Goal: Information Seeking & Learning: Learn about a topic

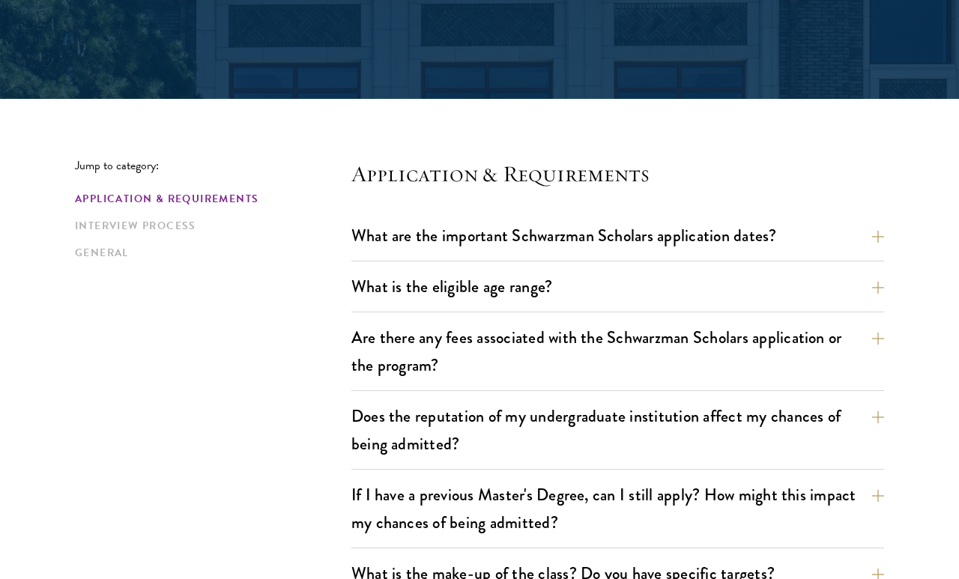
scroll to position [285, 0]
click at [826, 249] on button "What are the important Schwarzman Scholars application dates?" at bounding box center [628, 236] width 533 height 34
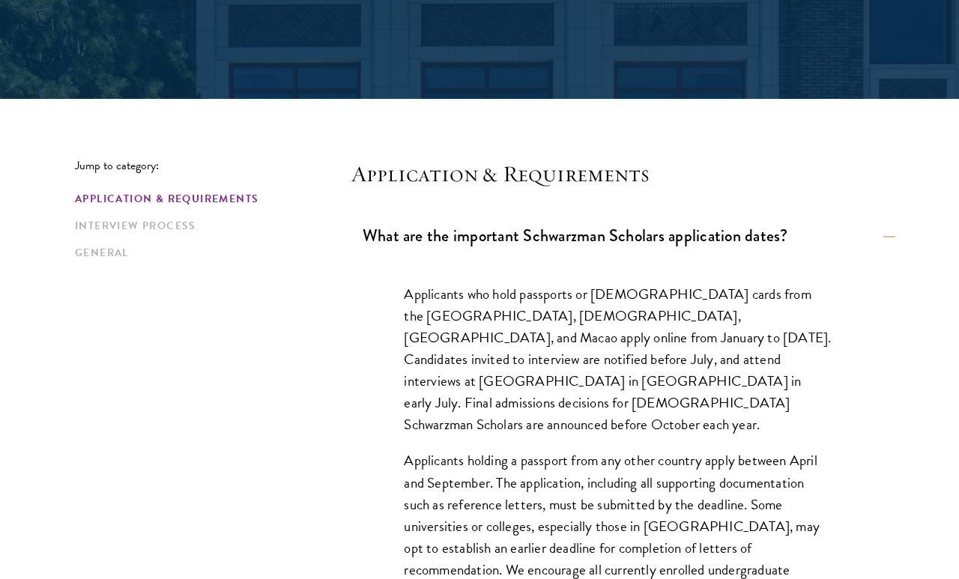
scroll to position [0, 0]
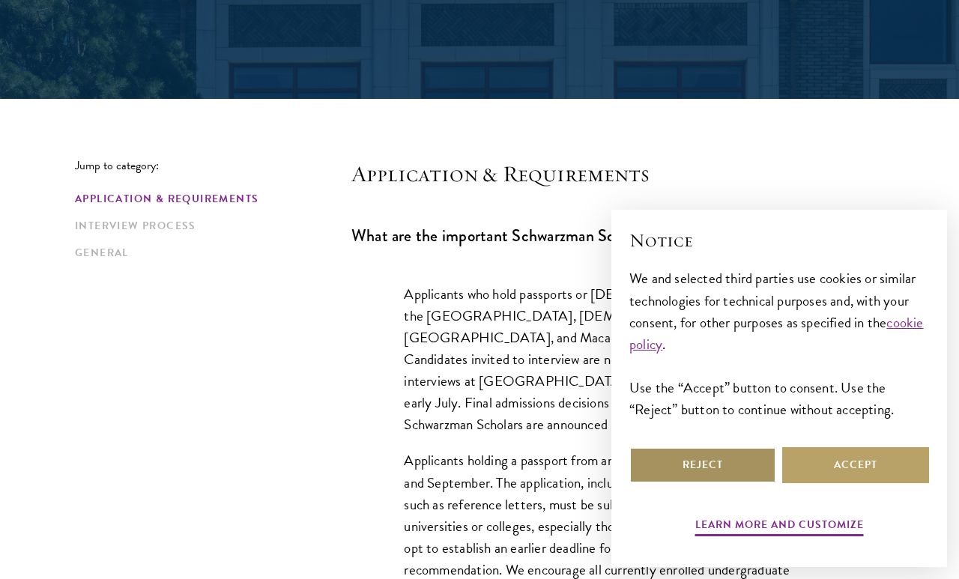
click at [720, 483] on button "Reject" at bounding box center [702, 465] width 147 height 36
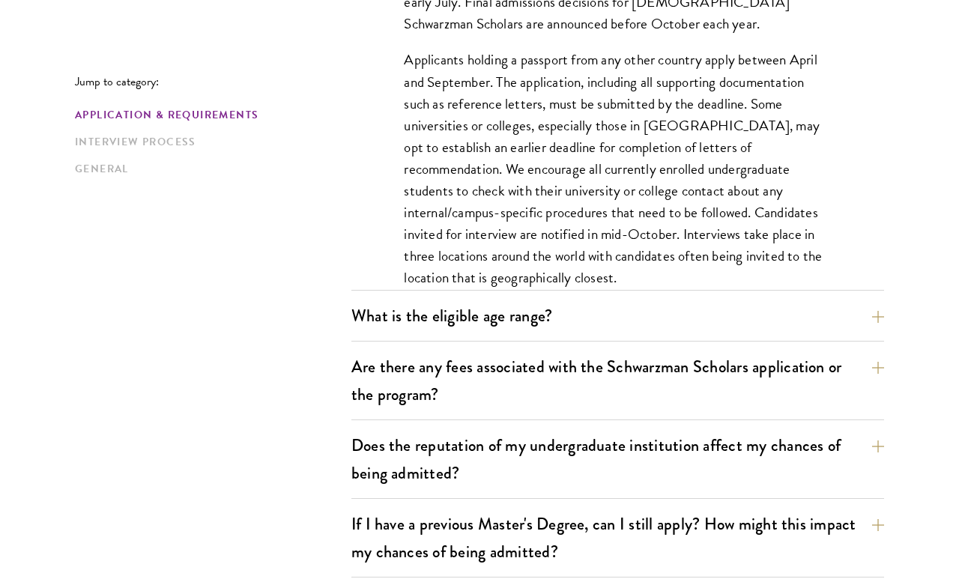
scroll to position [706, 0]
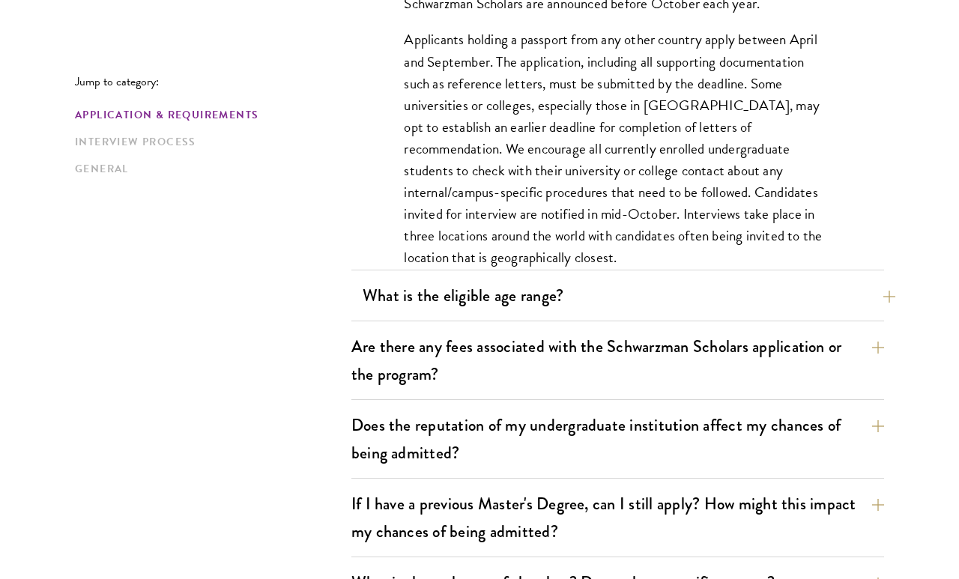
click at [879, 300] on button "What is the eligible age range?" at bounding box center [628, 296] width 533 height 34
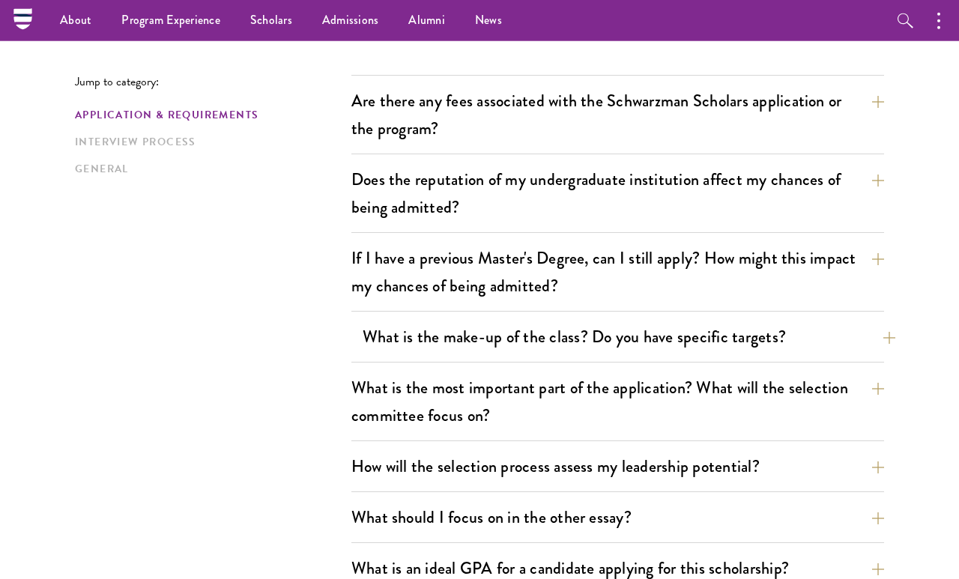
click at [866, 344] on button "What is the make-up of the class? Do you have specific targets?" at bounding box center [628, 337] width 533 height 34
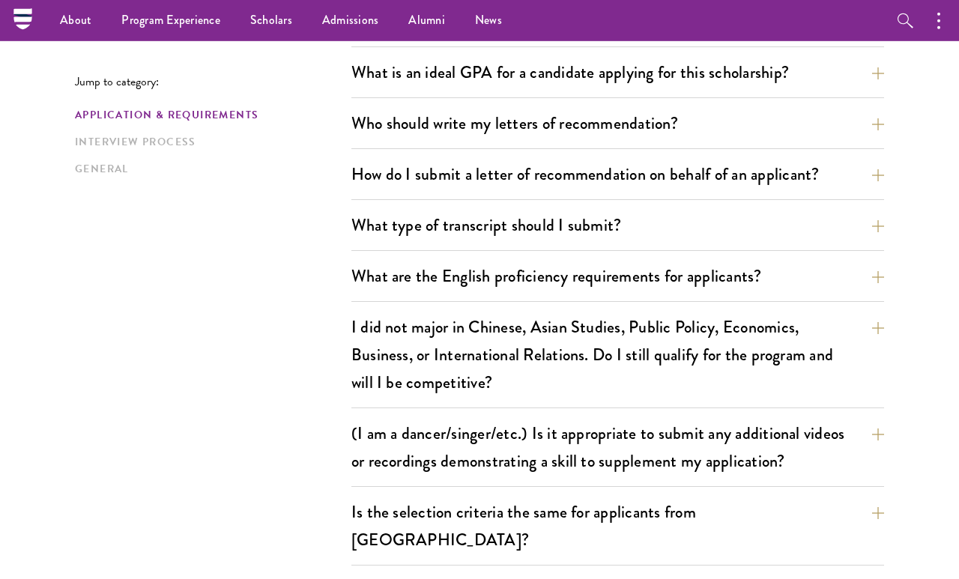
scroll to position [1308, 0]
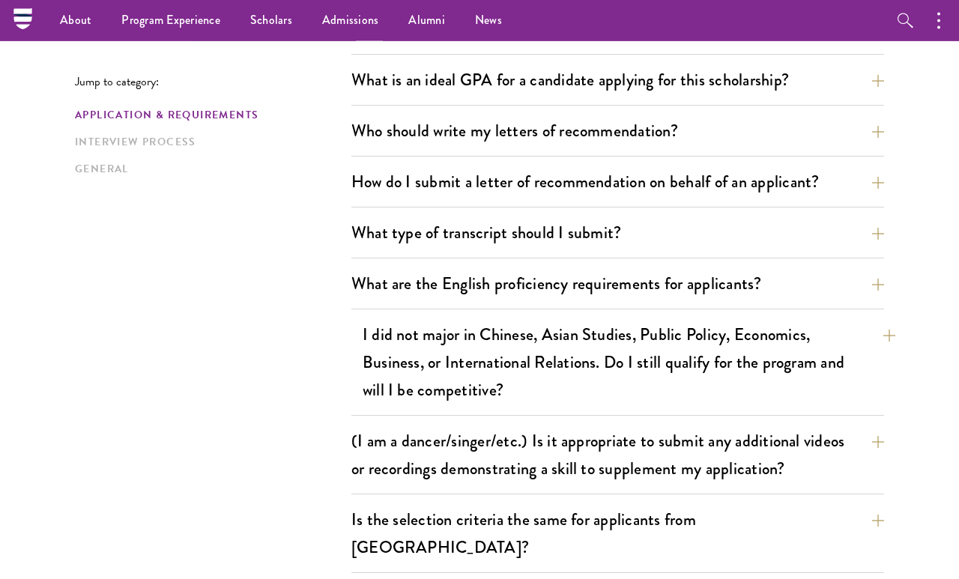
click at [846, 364] on button "I did not major in Chinese, Asian Studies, Public Policy, Economics, Business, …" at bounding box center [628, 362] width 533 height 89
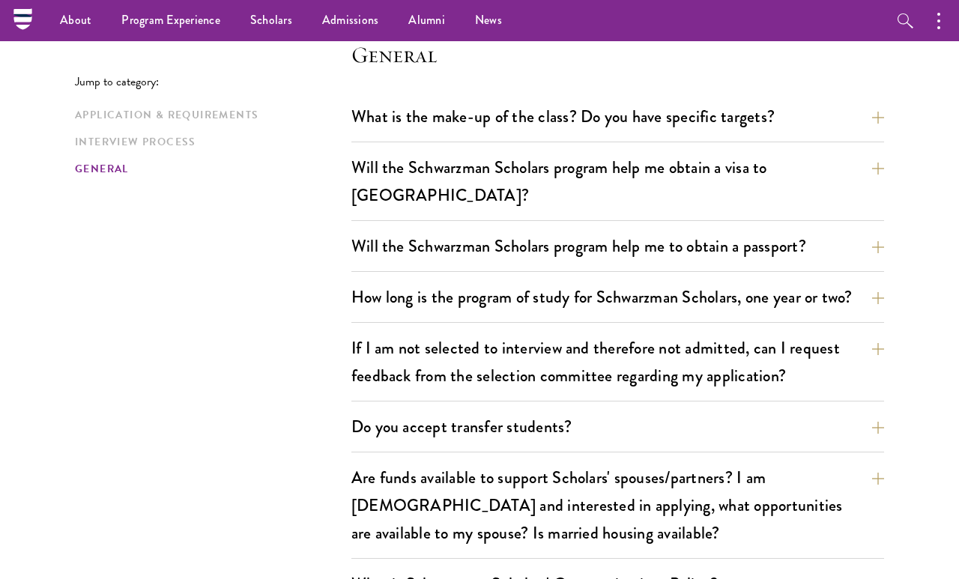
scroll to position [2514, 0]
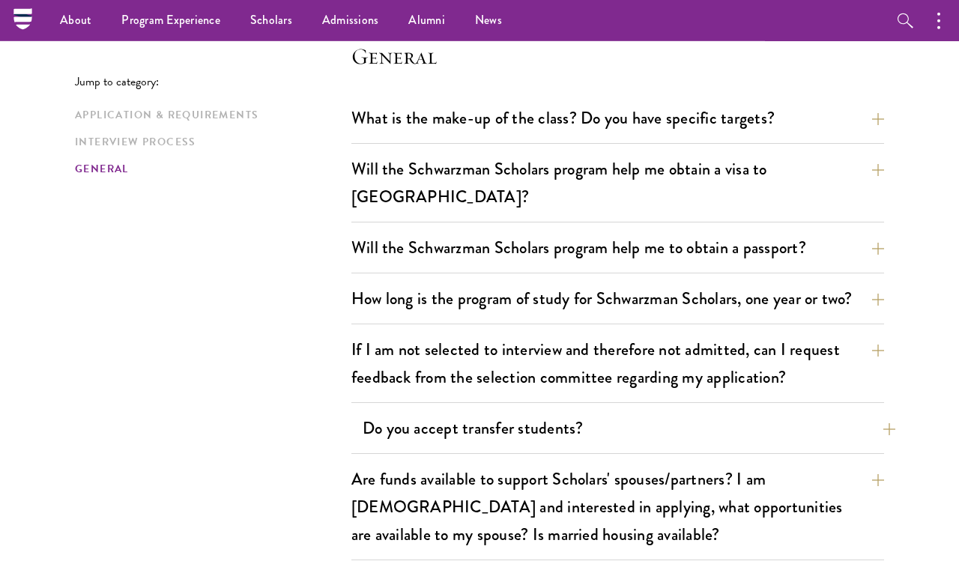
click at [859, 411] on button "Do you accept transfer students?" at bounding box center [628, 428] width 533 height 34
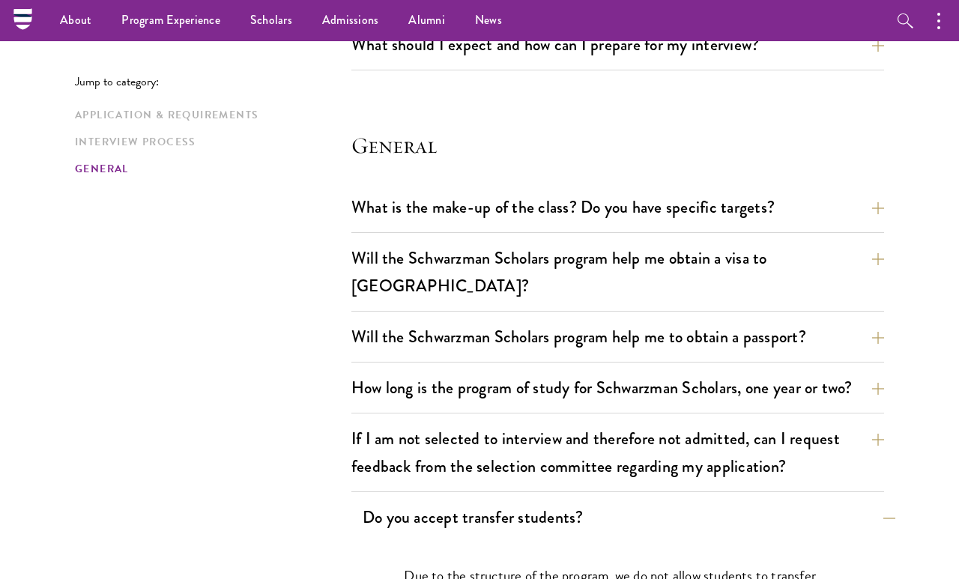
scroll to position [2169, 0]
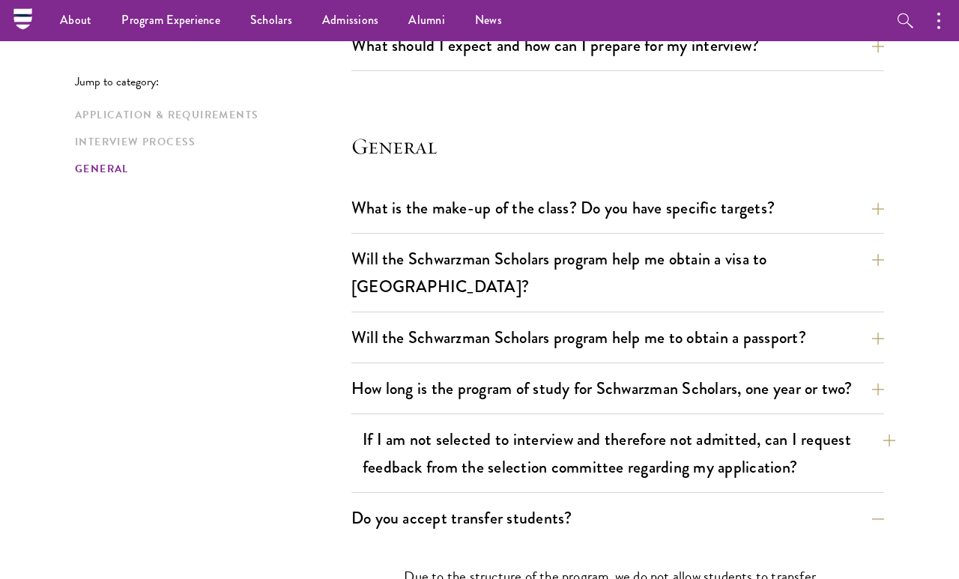
click at [843, 422] on button "If I am not selected to interview and therefore not admitted, can I request fee…" at bounding box center [628, 452] width 533 height 61
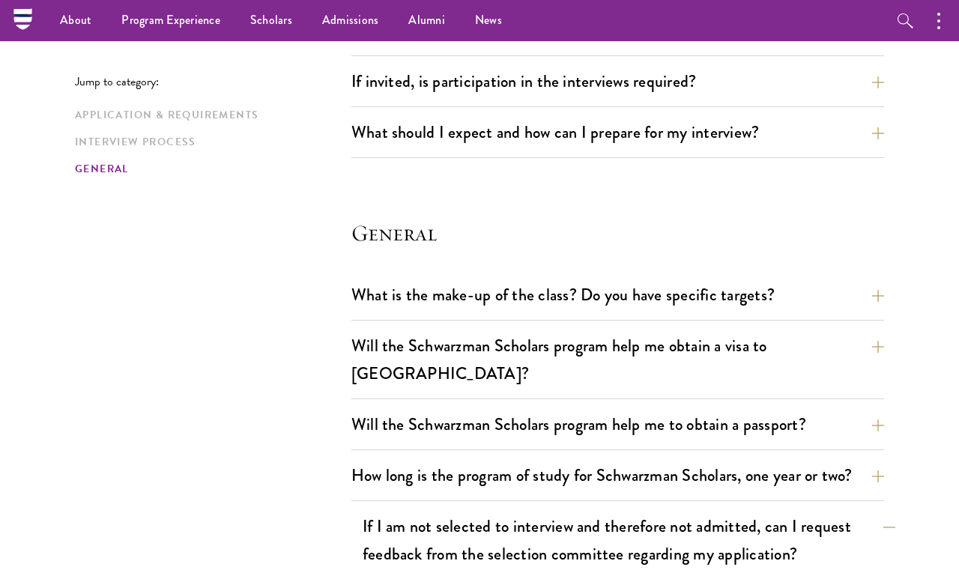
scroll to position [2075, 0]
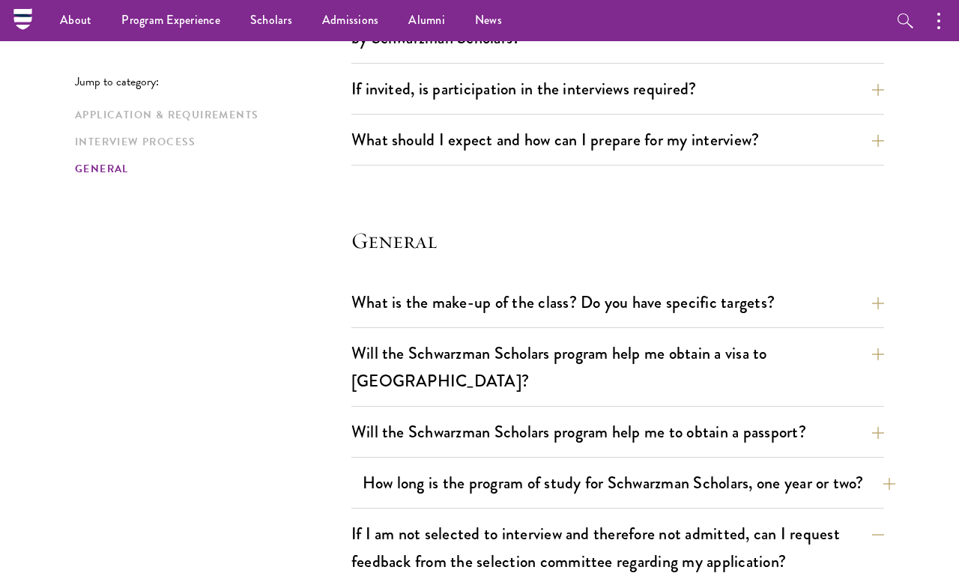
click at [865, 466] on button "How long is the program of study for Schwarzman Scholars, one year or two?" at bounding box center [628, 483] width 533 height 34
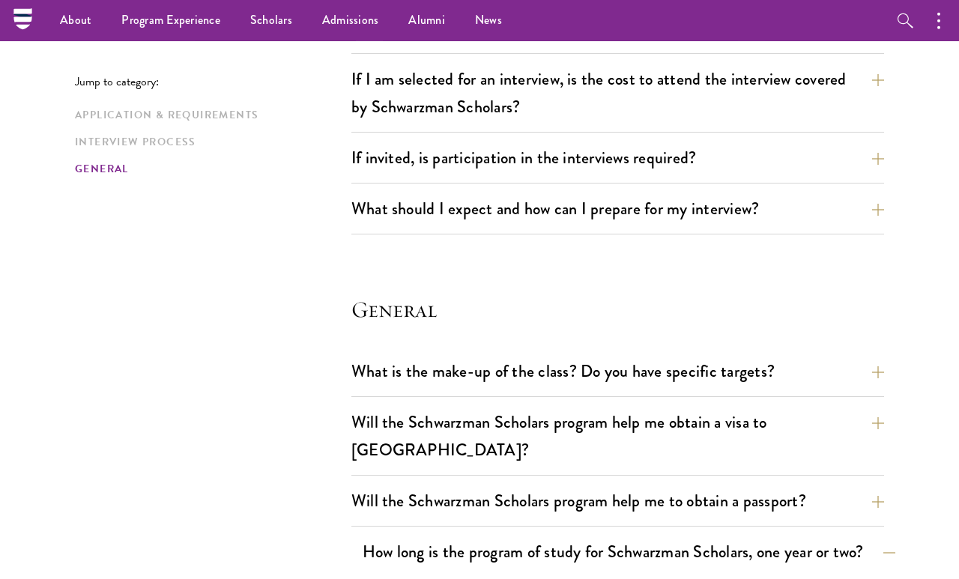
scroll to position [2001, 0]
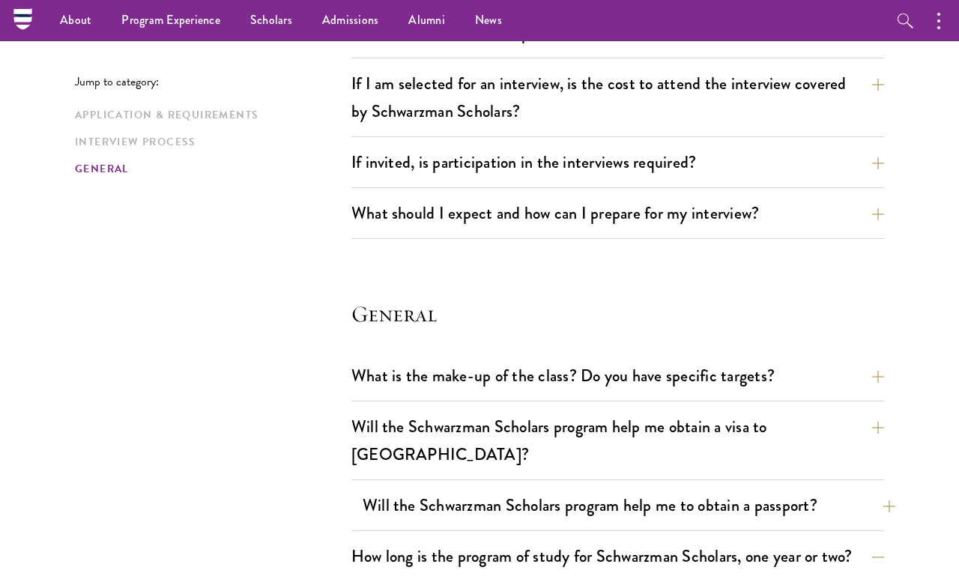
click at [831, 488] on button "Will the Schwarzman Scholars program help me to obtain a passport?" at bounding box center [628, 505] width 533 height 34
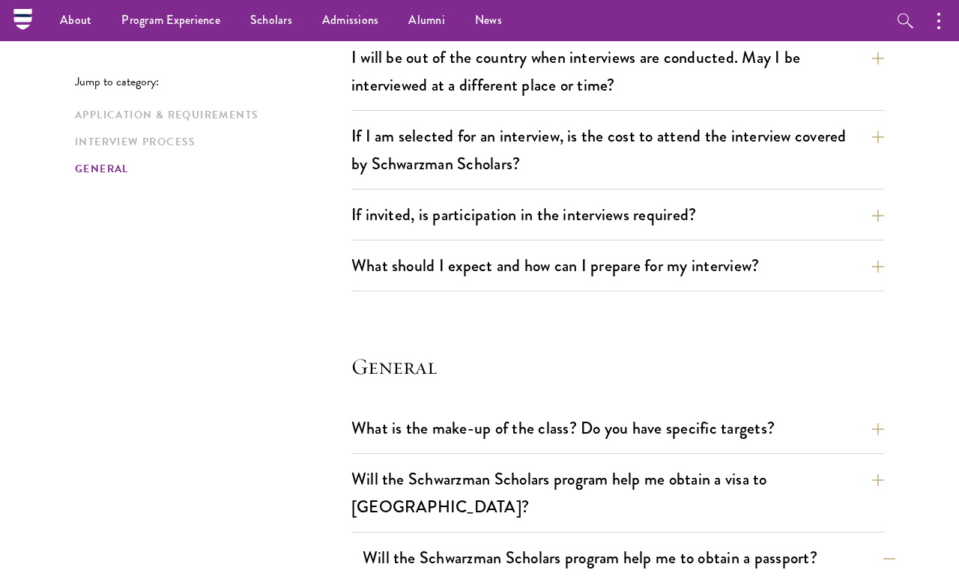
scroll to position [1947, 0]
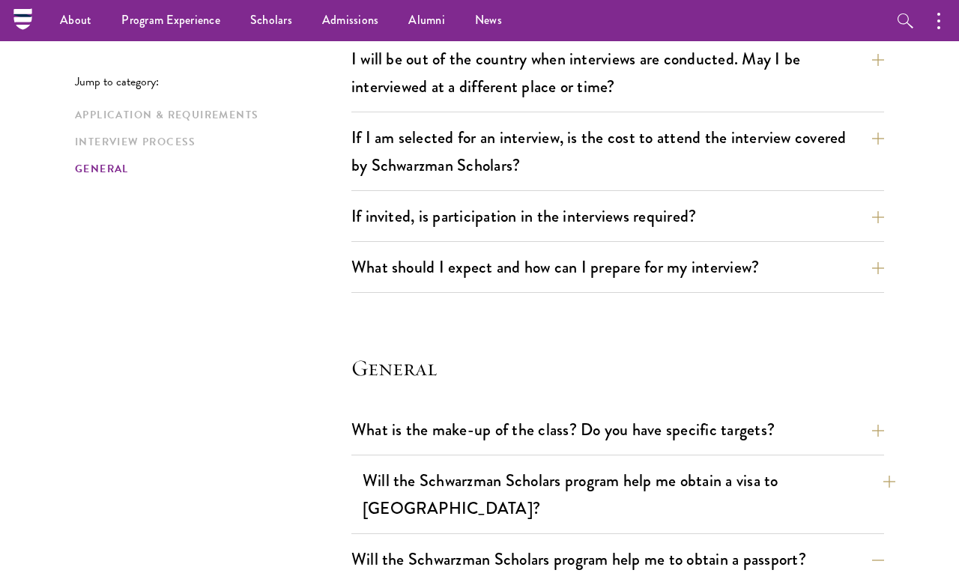
click at [834, 464] on button "Will the Schwarzman Scholars program help me obtain a visa to [GEOGRAPHIC_DATA]?" at bounding box center [628, 494] width 533 height 61
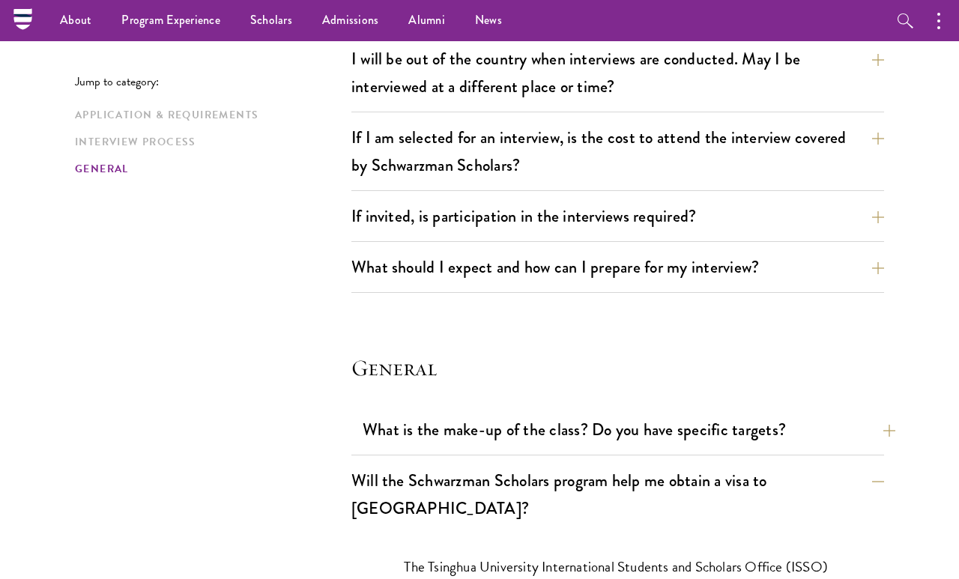
click at [855, 415] on button "What is the make-up of the class? Do you have specific targets?" at bounding box center [628, 430] width 533 height 34
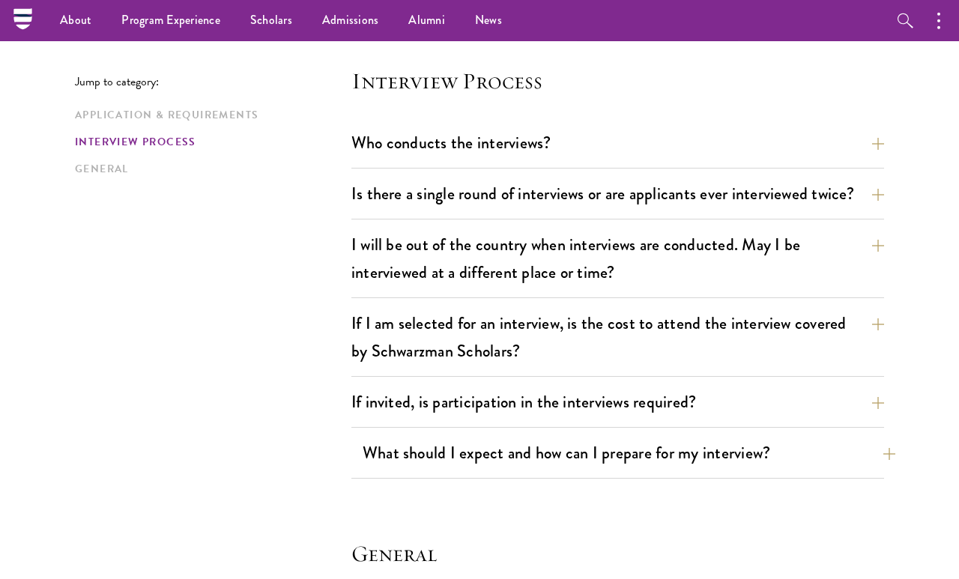
click at [806, 436] on button "What should I expect and how can I prepare for my interview?" at bounding box center [628, 453] width 533 height 34
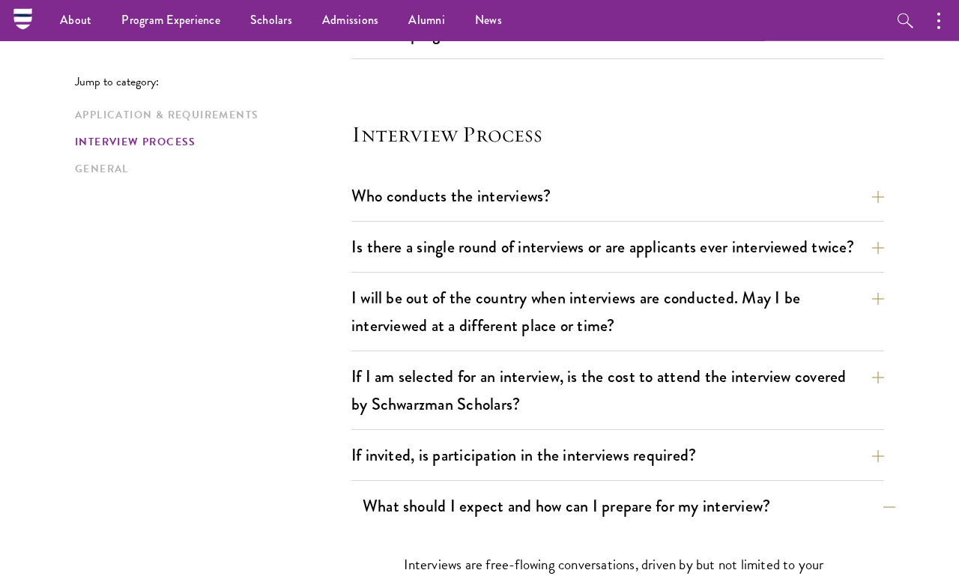
scroll to position [1705, 0]
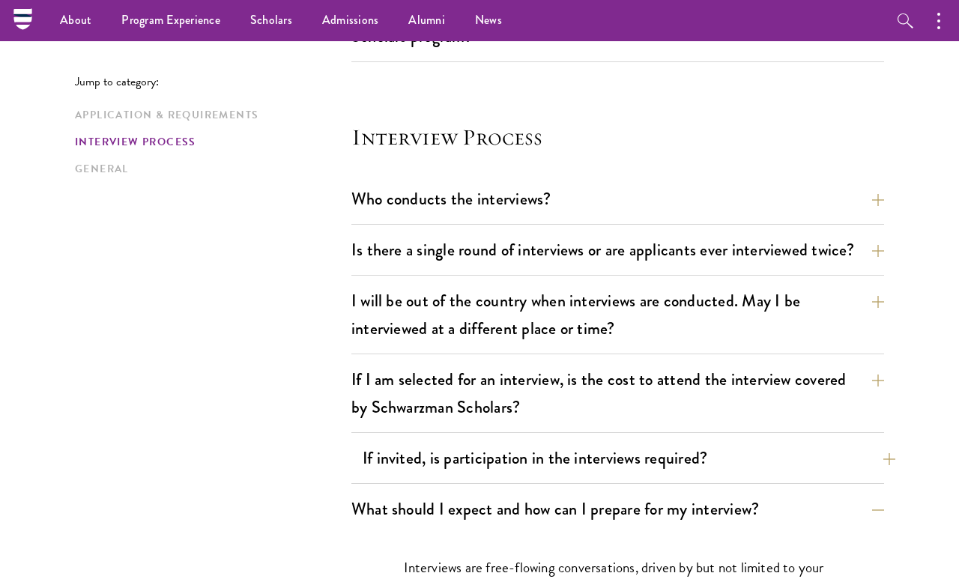
click at [797, 441] on button "If invited, is participation in the interviews required?" at bounding box center [628, 458] width 533 height 34
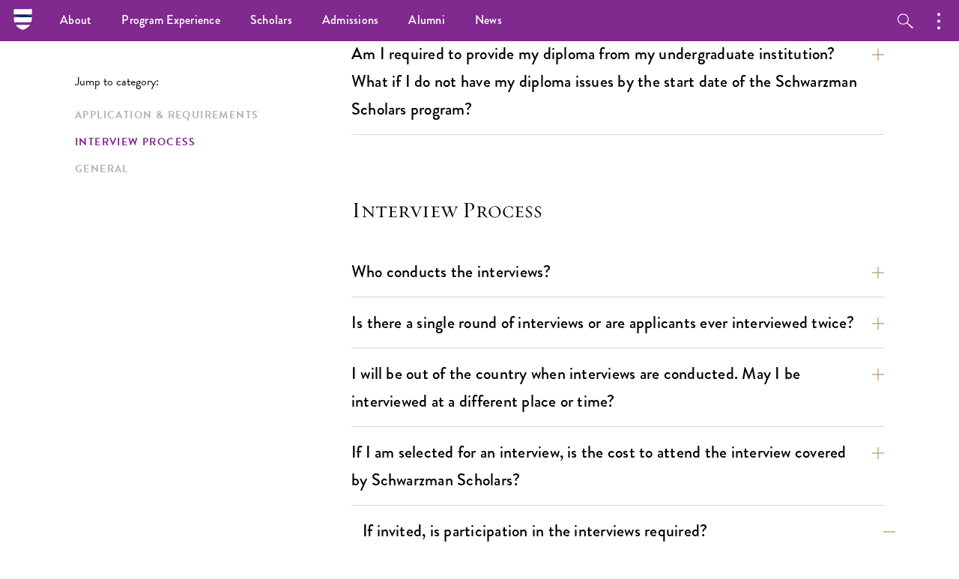
scroll to position [1632, 0]
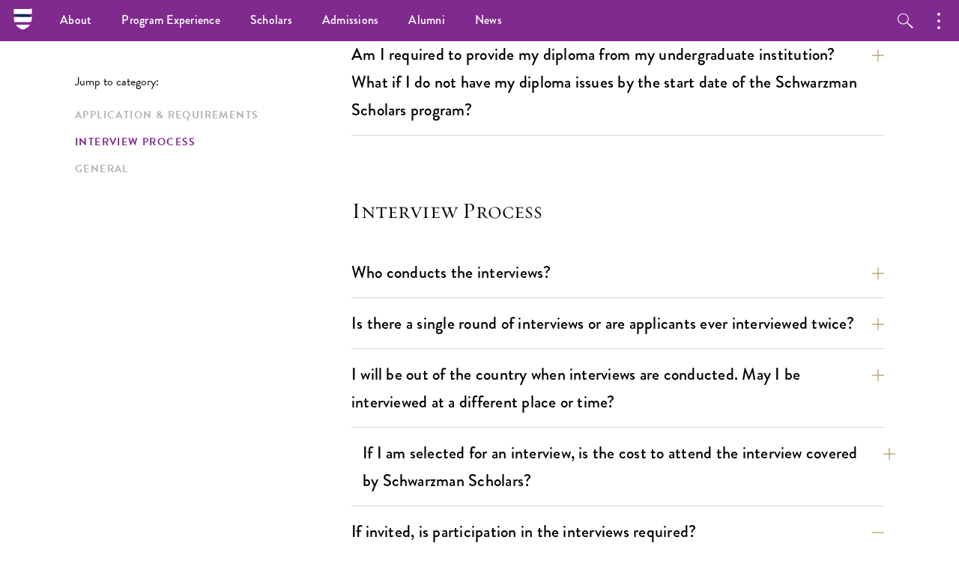
click at [842, 443] on button "If I am selected for an interview, is the cost to attend the interview covered …" at bounding box center [628, 466] width 533 height 61
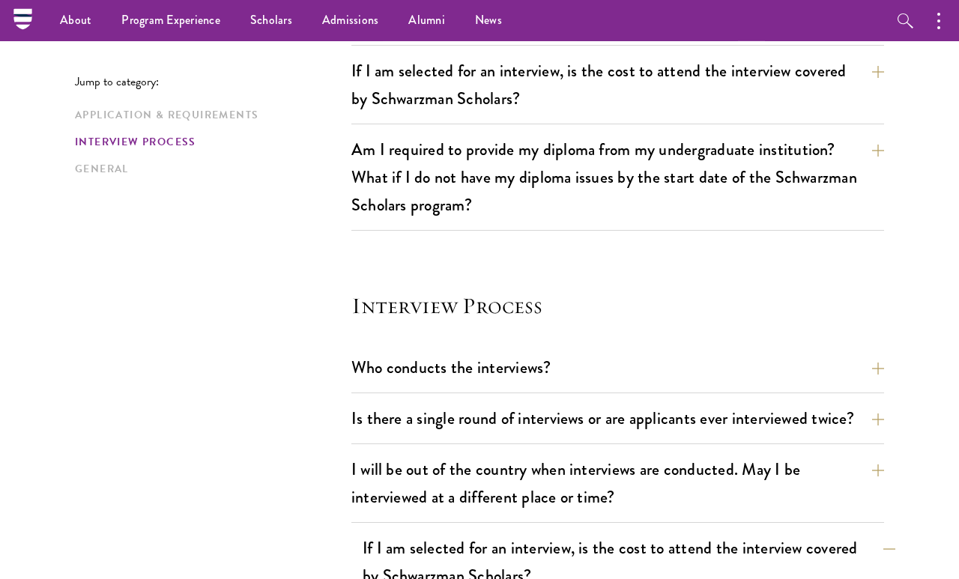
scroll to position [1538, 0]
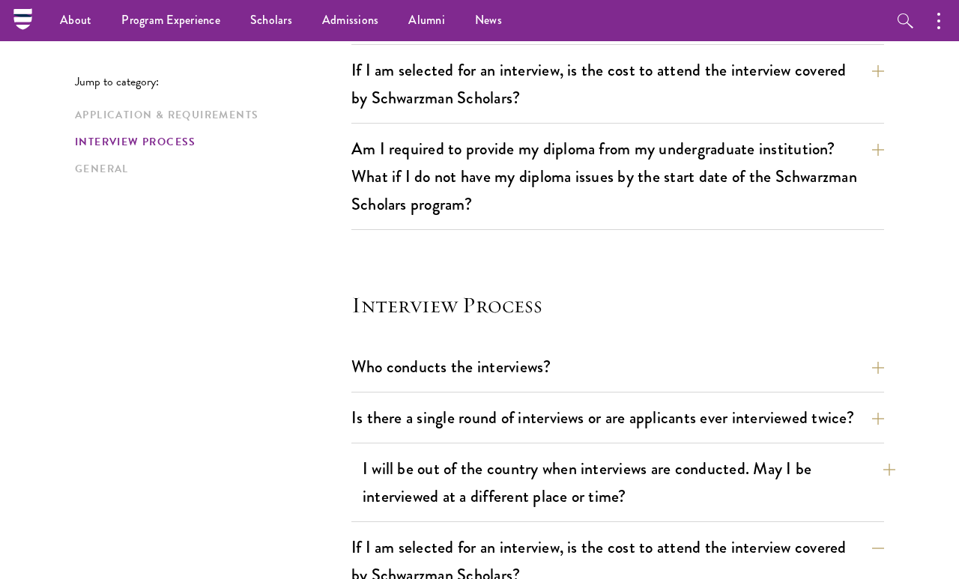
click at [822, 464] on button "I will be out of the country when interviews are conducted. May I be interviewe…" at bounding box center [628, 482] width 533 height 61
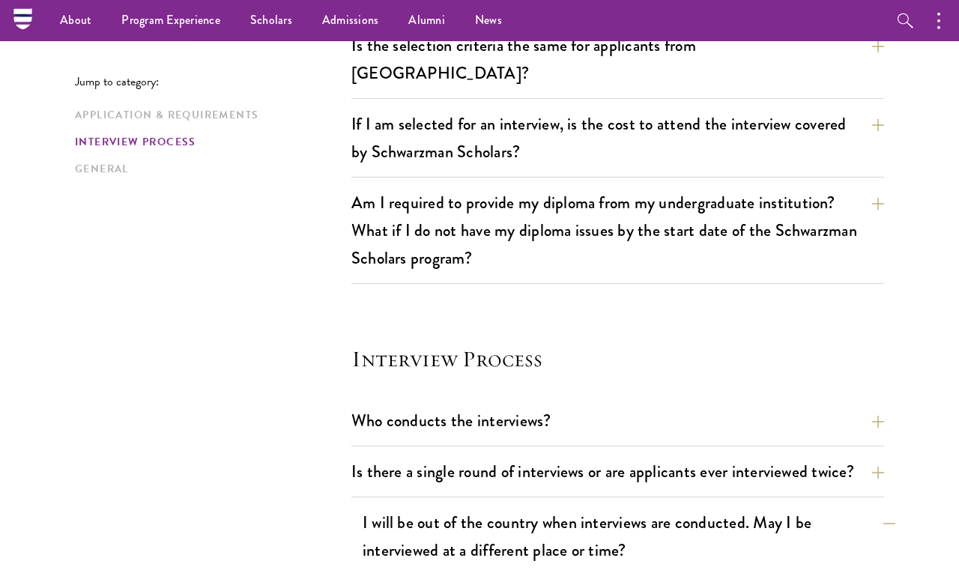
scroll to position [1481, 0]
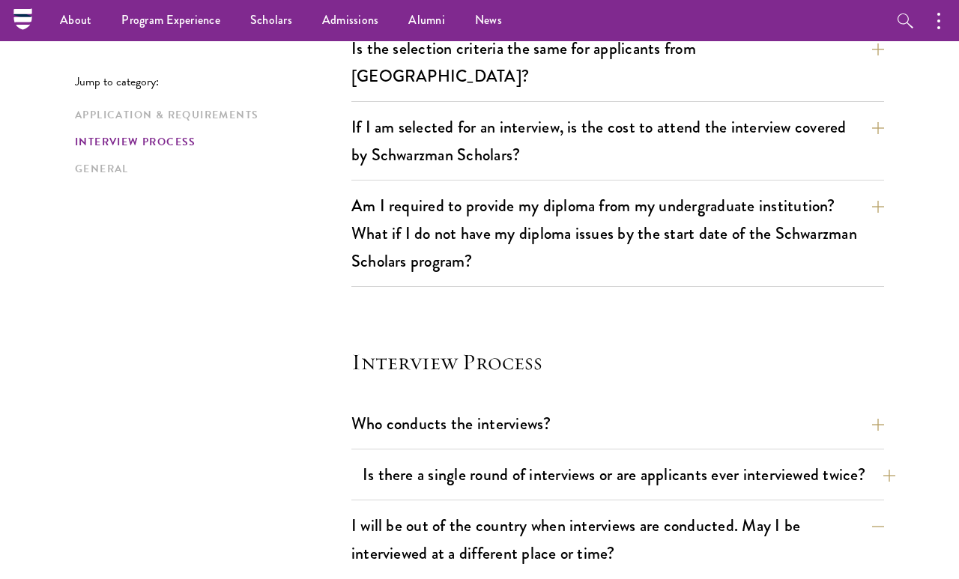
click at [835, 458] on button "Is there a single round of interviews or are applicants ever interviewed twice?" at bounding box center [628, 475] width 533 height 34
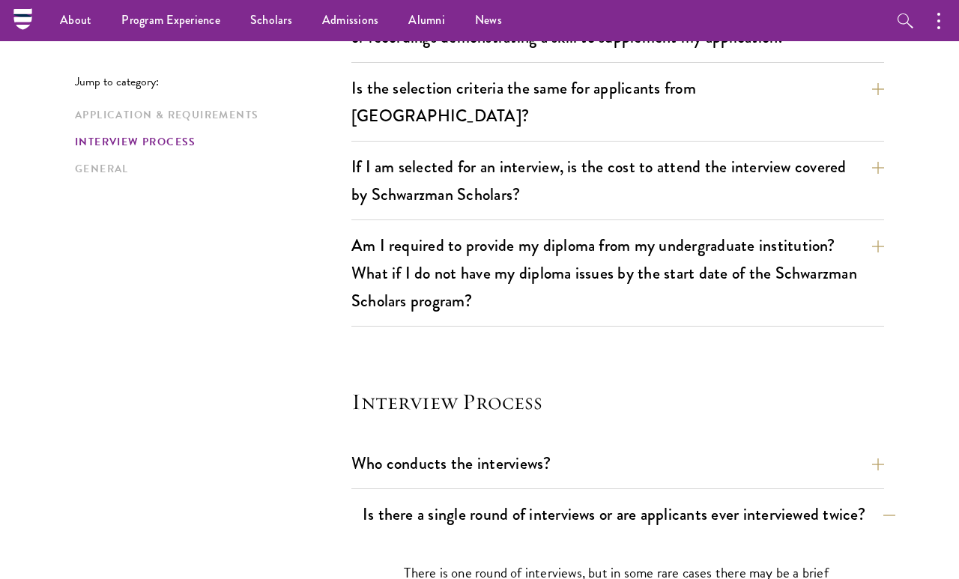
scroll to position [1442, 0]
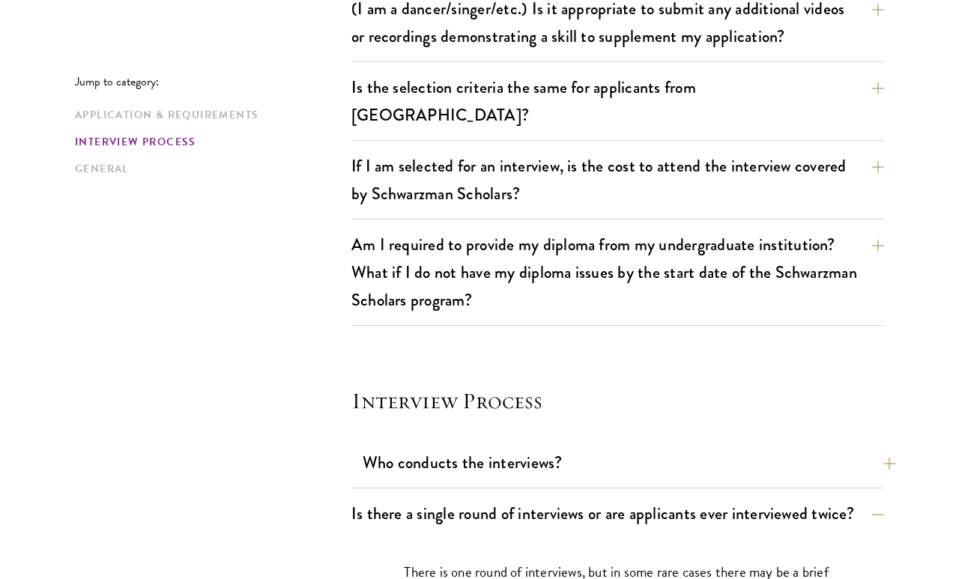
click at [857, 446] on button "Who conducts the interviews?" at bounding box center [628, 463] width 533 height 34
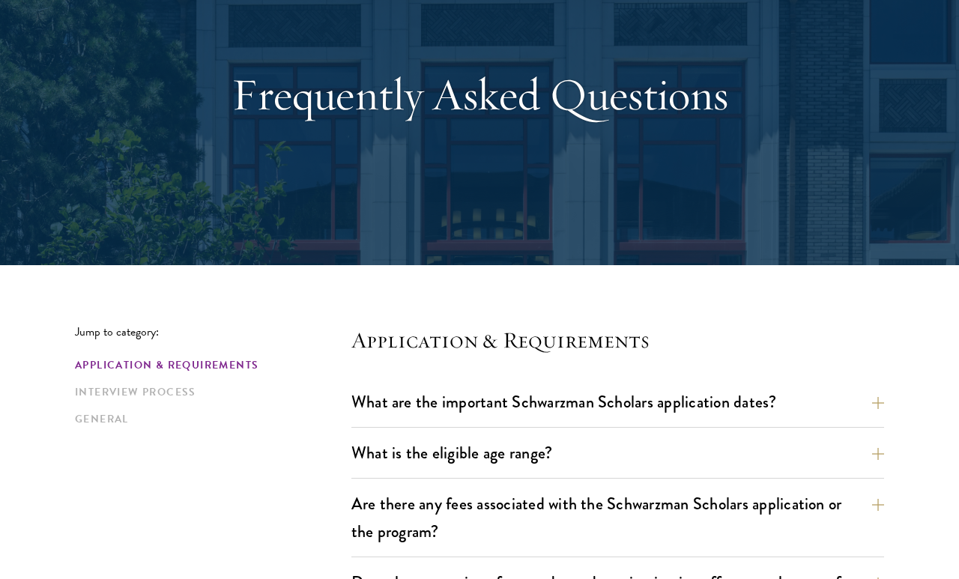
scroll to position [119, 0]
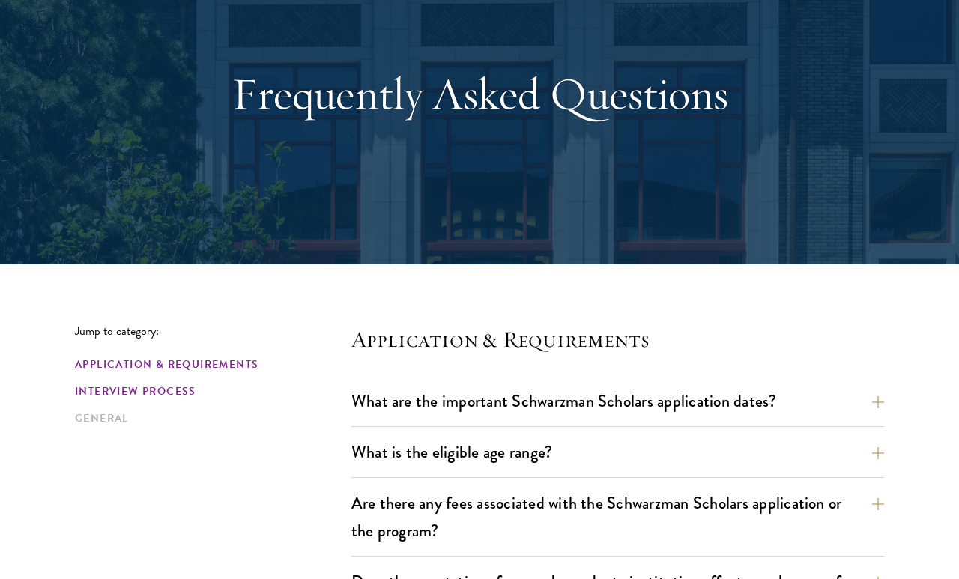
click at [157, 398] on link "Interview Process" at bounding box center [208, 391] width 267 height 16
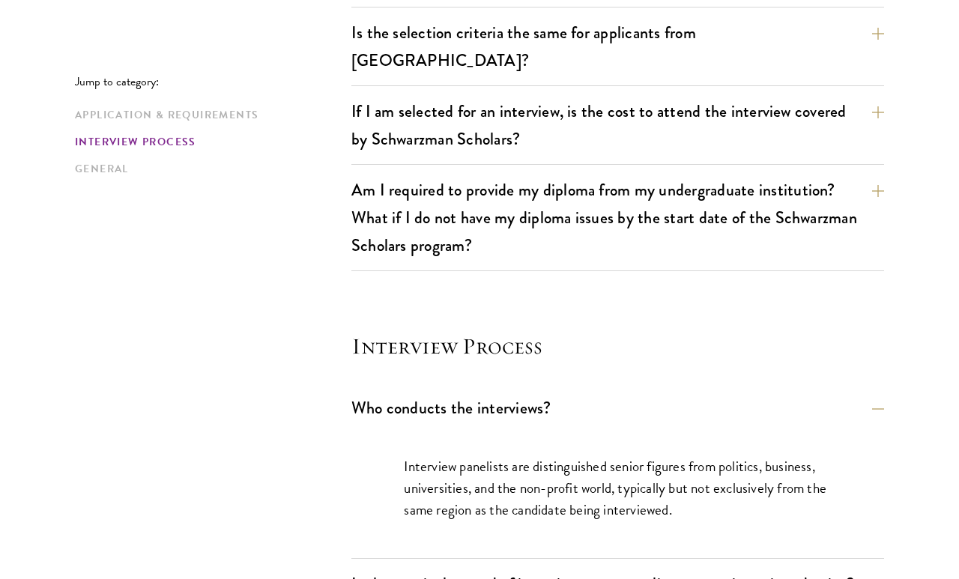
scroll to position [1725, 0]
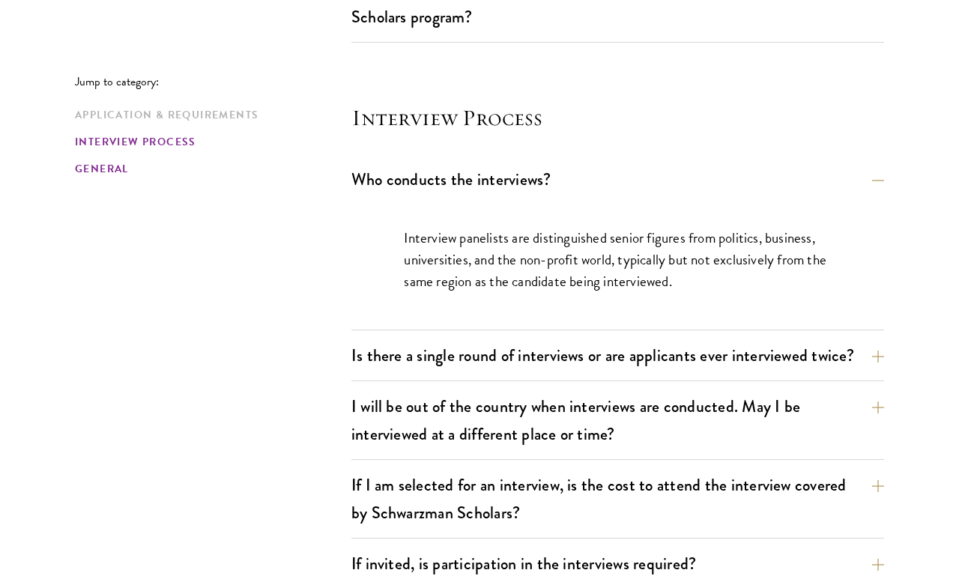
click at [103, 176] on link "General" at bounding box center [208, 169] width 267 height 16
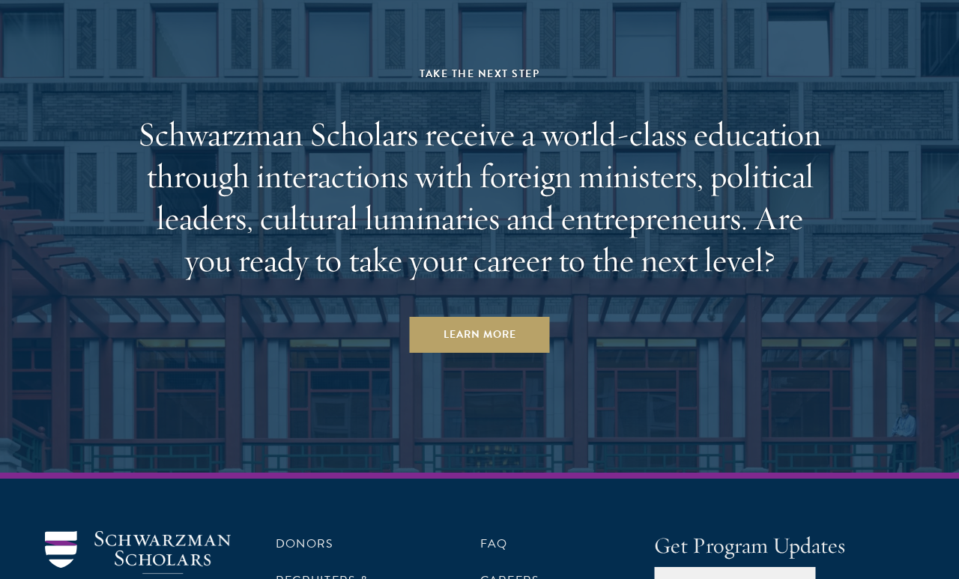
scroll to position [4059, 0]
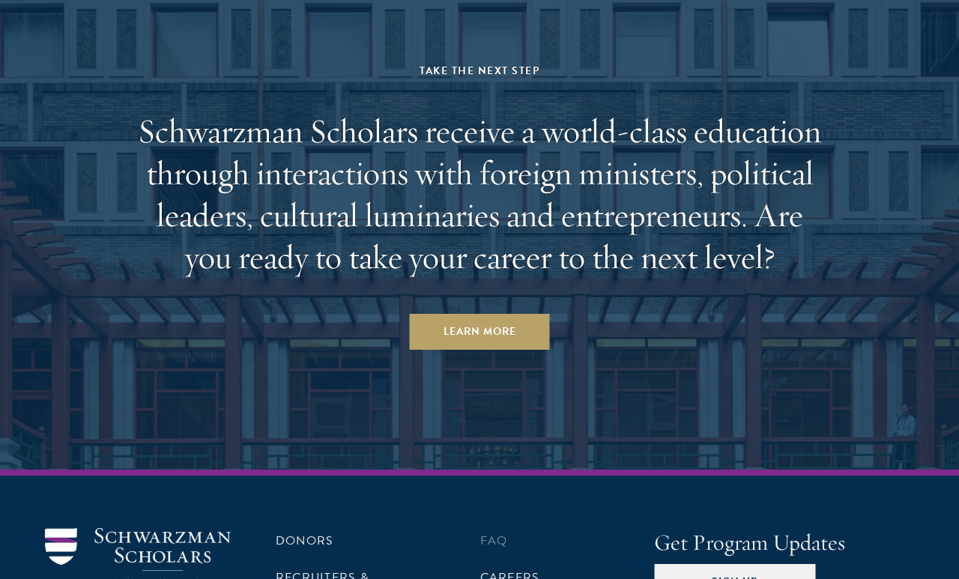
click at [485, 532] on link "FAQ" at bounding box center [494, 541] width 28 height 18
